Goal: Navigation & Orientation: Find specific page/section

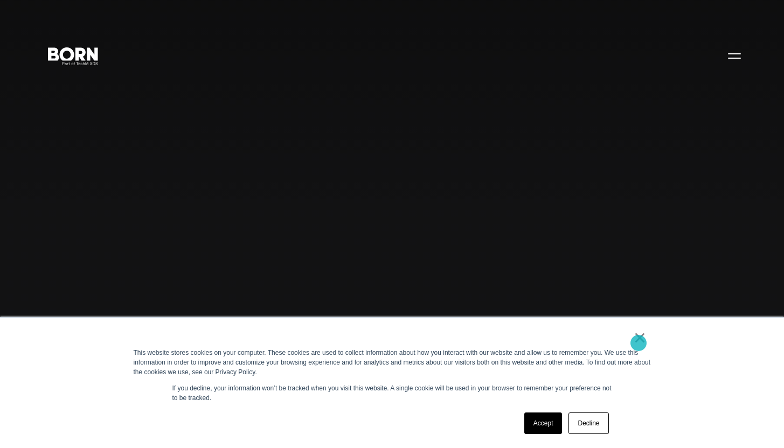
click at [639, 343] on link "×" at bounding box center [640, 338] width 13 height 10
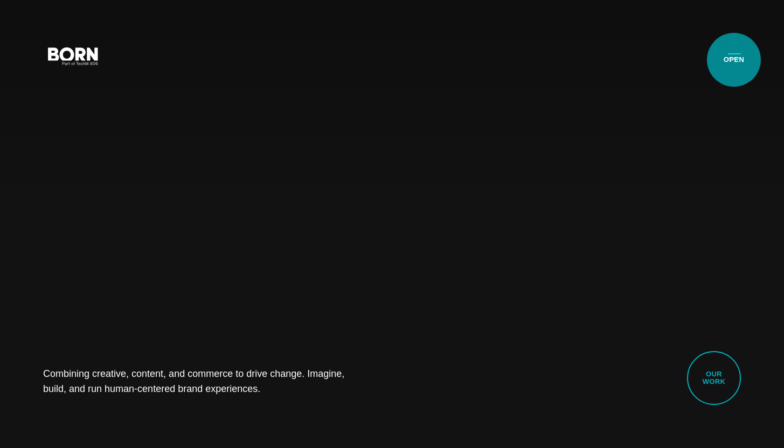
click at [734, 60] on button "Primary Menu" at bounding box center [735, 55] width 26 height 23
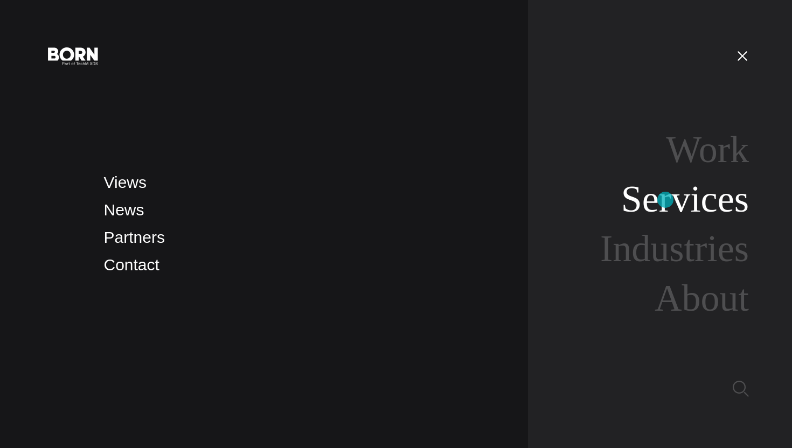
click at [666, 200] on link "Services" at bounding box center [685, 198] width 128 height 41
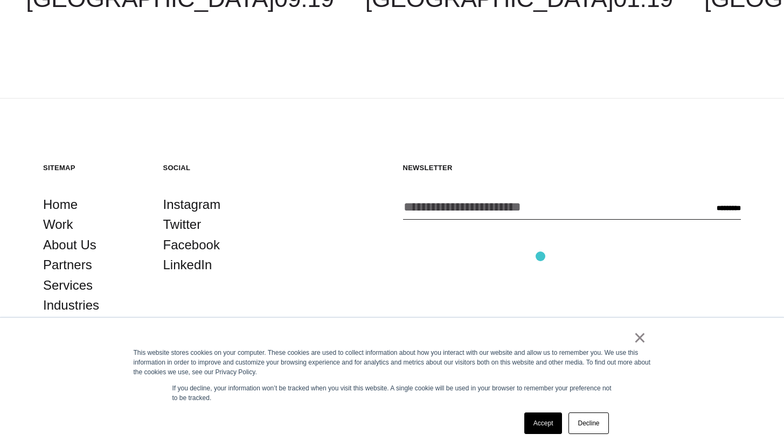
scroll to position [2251, 0]
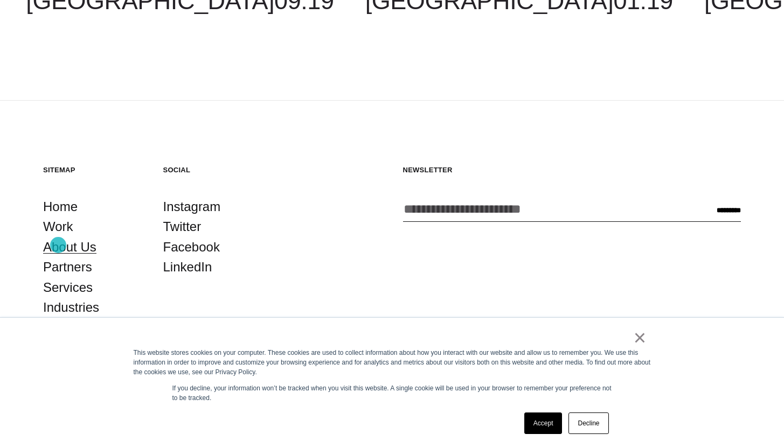
click at [58, 245] on link "About Us" at bounding box center [69, 247] width 53 height 20
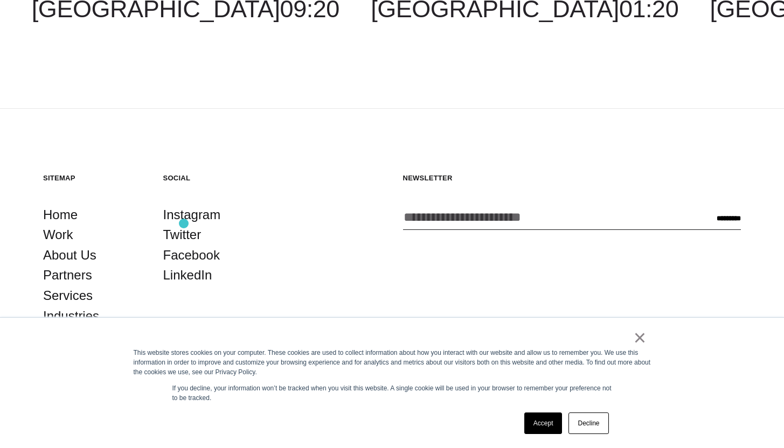
scroll to position [3835, 0]
